Goal: Use online tool/utility: Utilize a website feature to perform a specific function

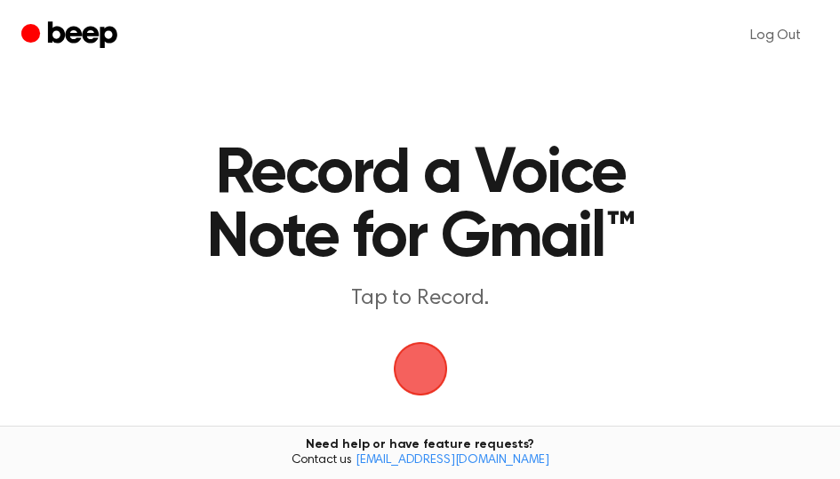
click at [416, 363] on span "button" at bounding box center [420, 369] width 64 height 64
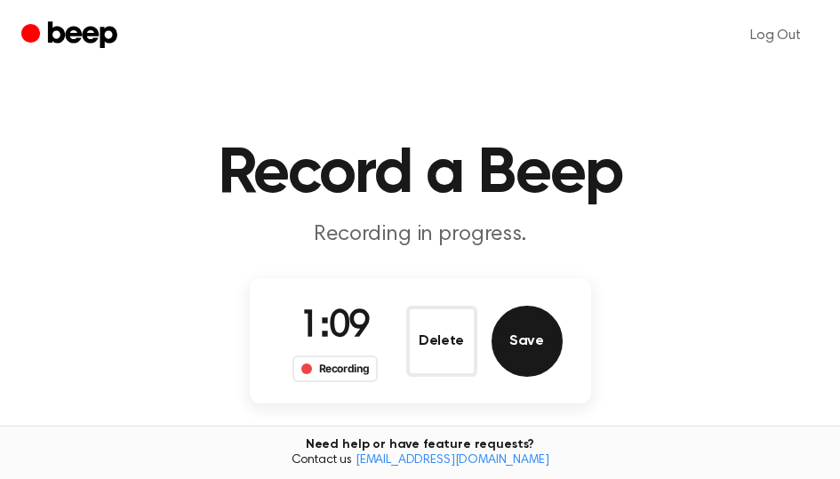
click at [530, 343] on button "Save" at bounding box center [526, 341] width 71 height 71
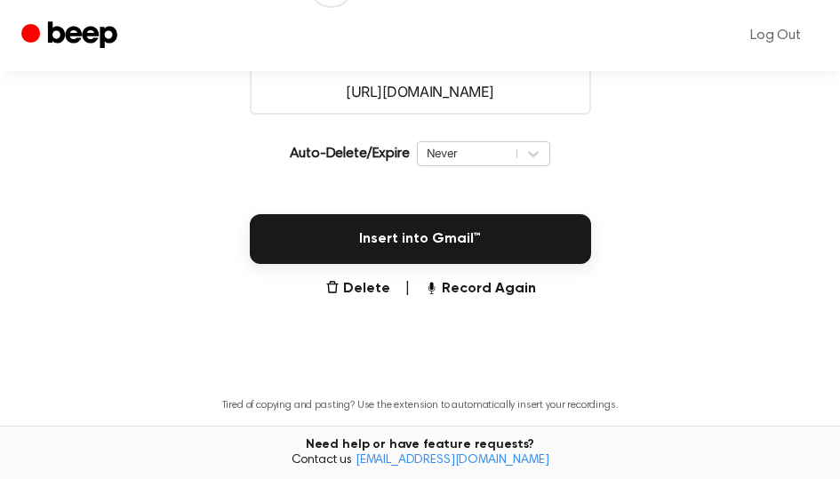
scroll to position [355, 0]
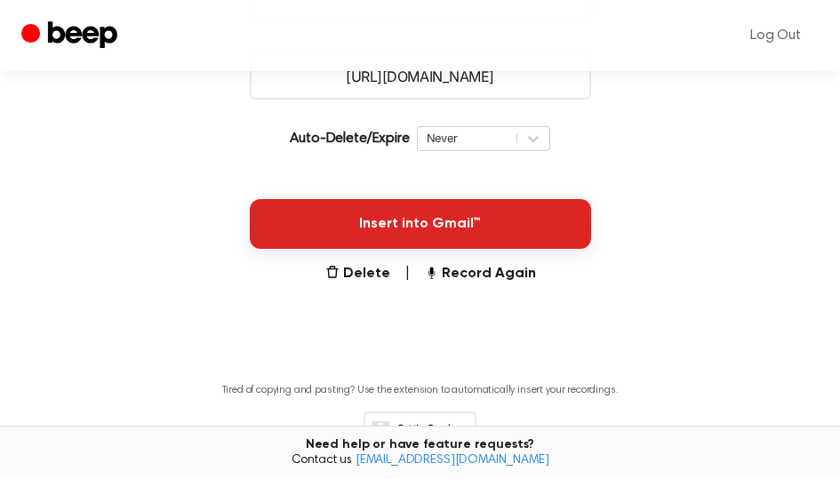
click at [508, 233] on button "Insert into Gmail™" at bounding box center [420, 224] width 341 height 50
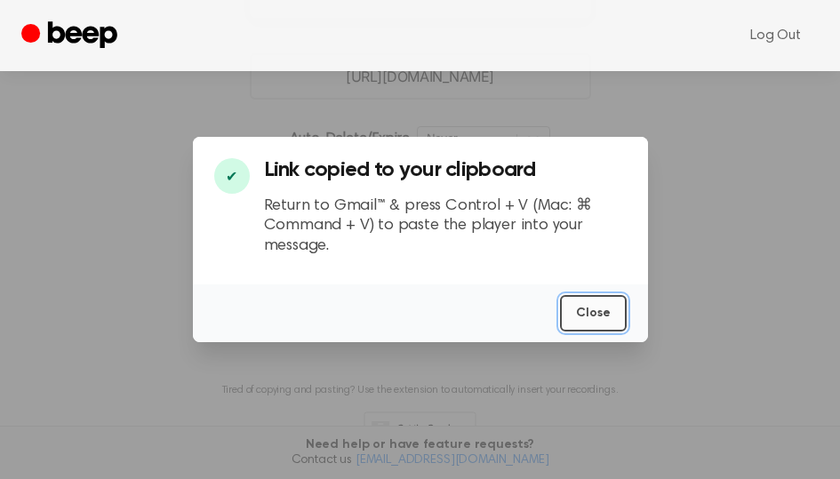
click at [576, 307] on button "Close" at bounding box center [593, 313] width 67 height 36
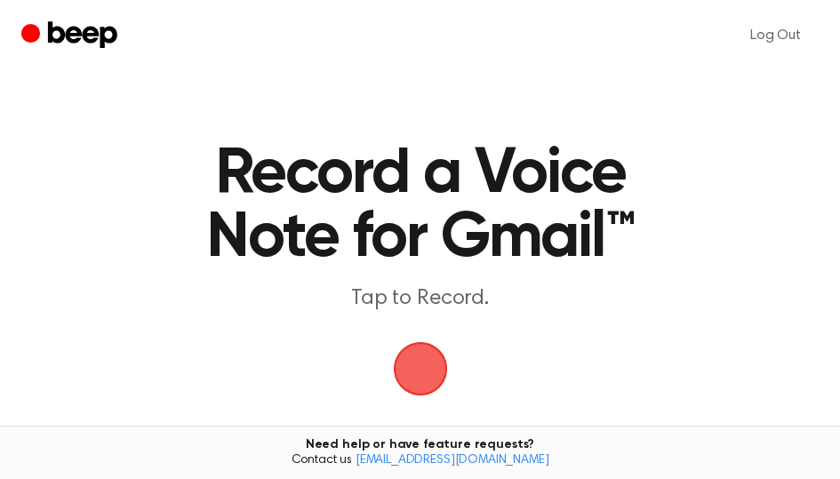
click at [424, 360] on span "button" at bounding box center [420, 369] width 50 height 50
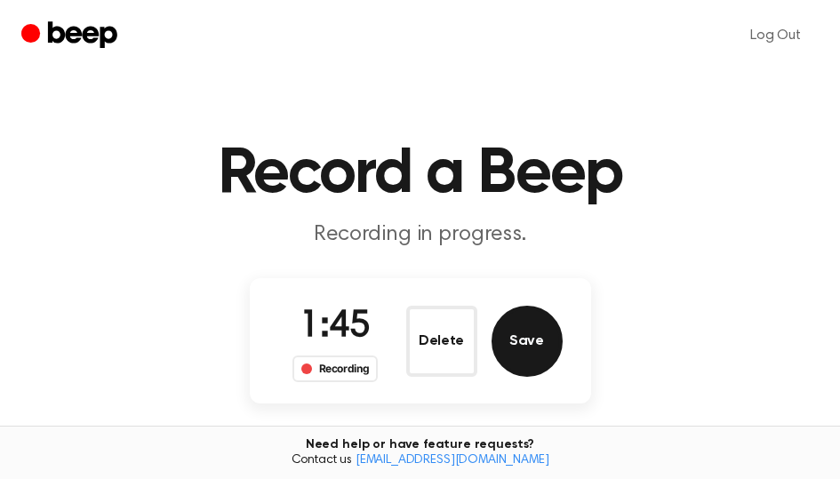
click at [539, 325] on button "Save" at bounding box center [526, 341] width 71 height 71
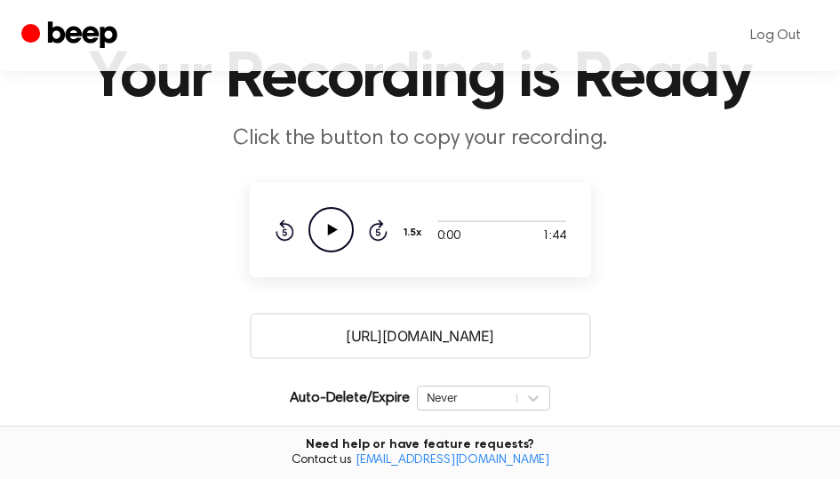
scroll to position [178, 0]
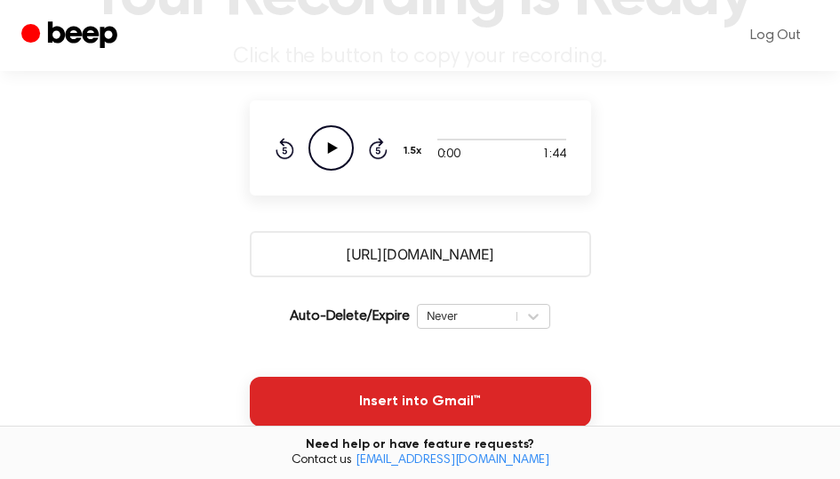
click at [435, 404] on button "Insert into Gmail™" at bounding box center [420, 402] width 341 height 50
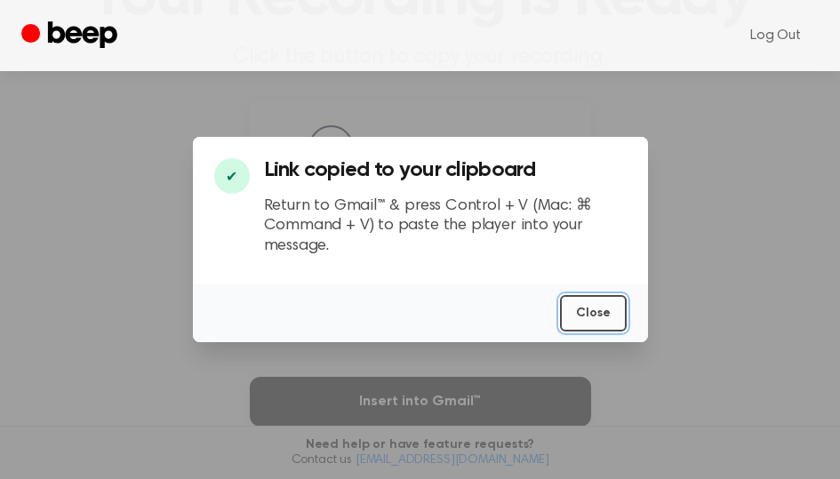
click at [575, 308] on button "Close" at bounding box center [593, 313] width 67 height 36
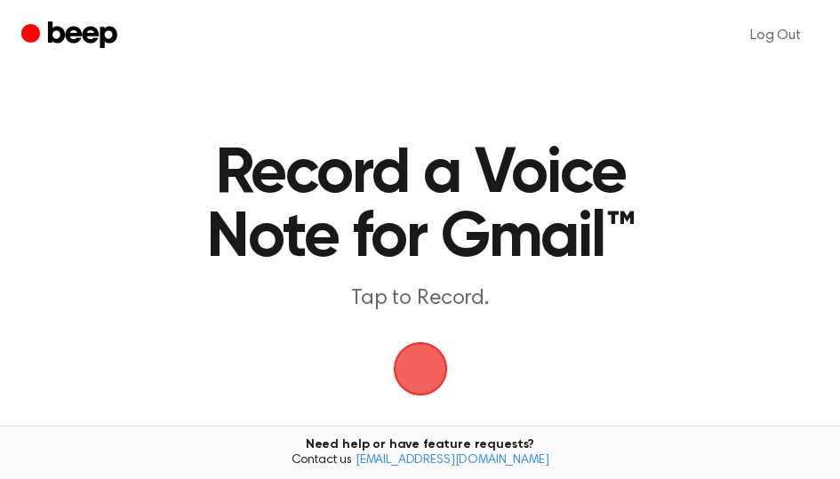
click at [434, 371] on span "button" at bounding box center [419, 368] width 81 height 81
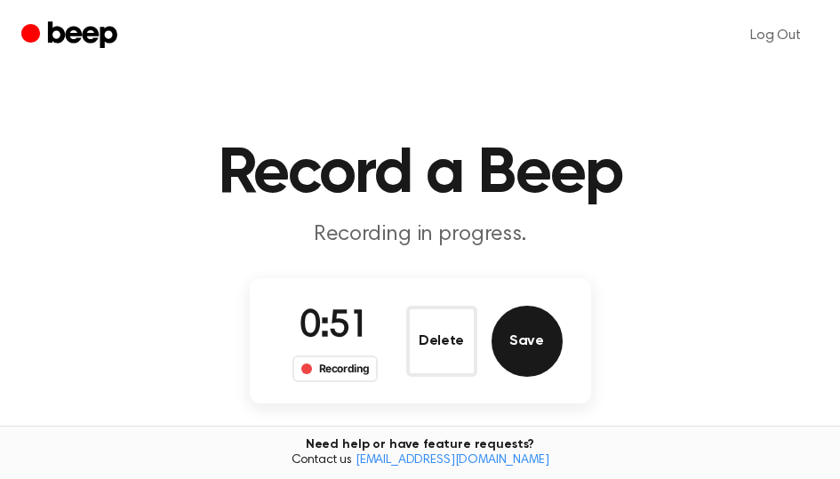
click at [509, 347] on button "Save" at bounding box center [526, 341] width 71 height 71
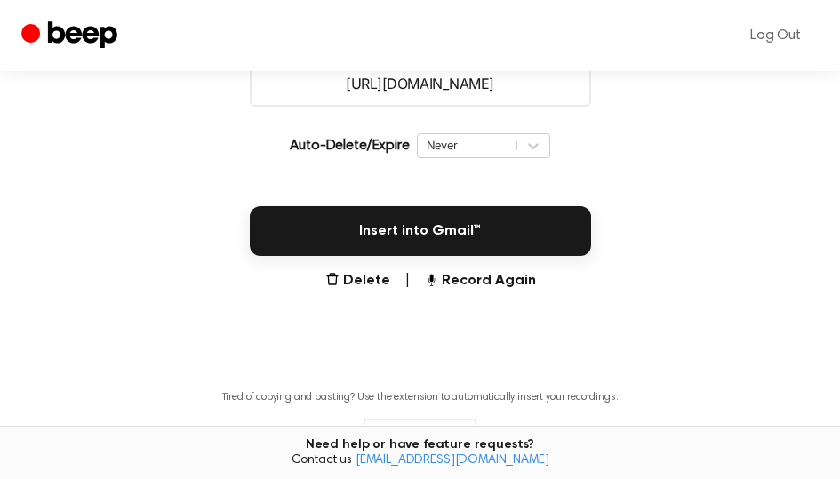
scroll to position [355, 0]
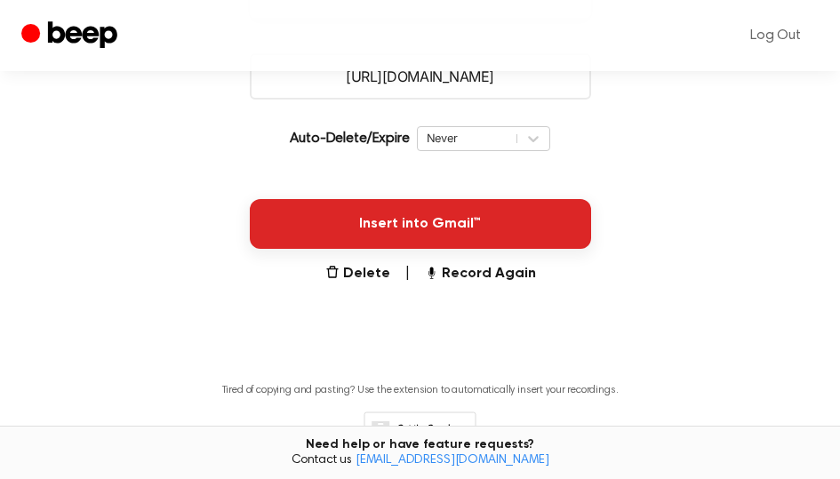
click at [443, 218] on button "Insert into Gmail™" at bounding box center [420, 224] width 341 height 50
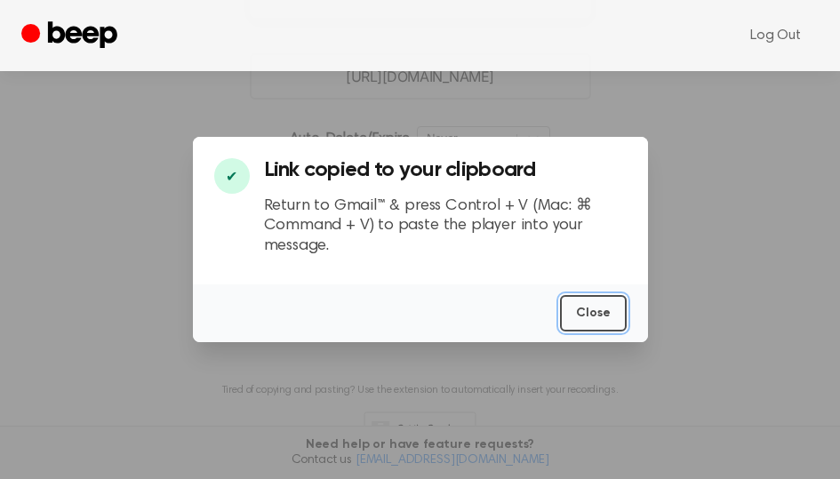
drag, startPoint x: 609, startPoint y: 307, endPoint x: 691, endPoint y: 20, distance: 299.6
click at [609, 307] on button "Close" at bounding box center [593, 313] width 67 height 36
